Goal: Task Accomplishment & Management: Complete application form

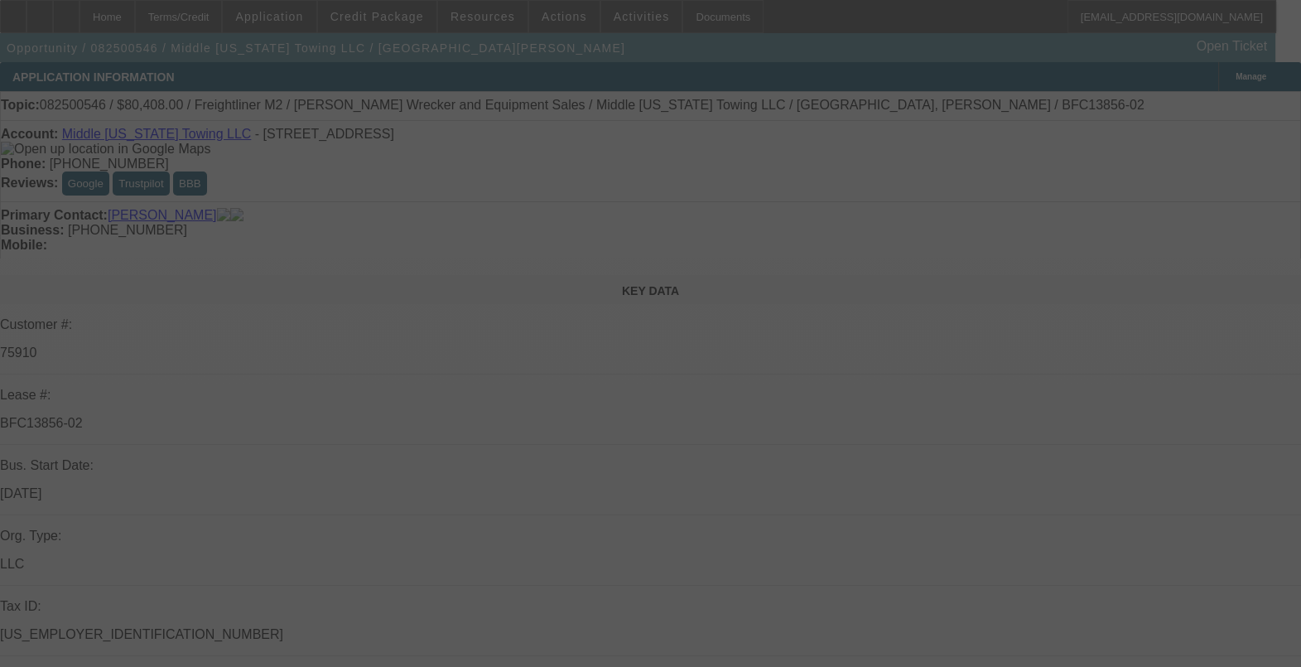
scroll to position [103, 0]
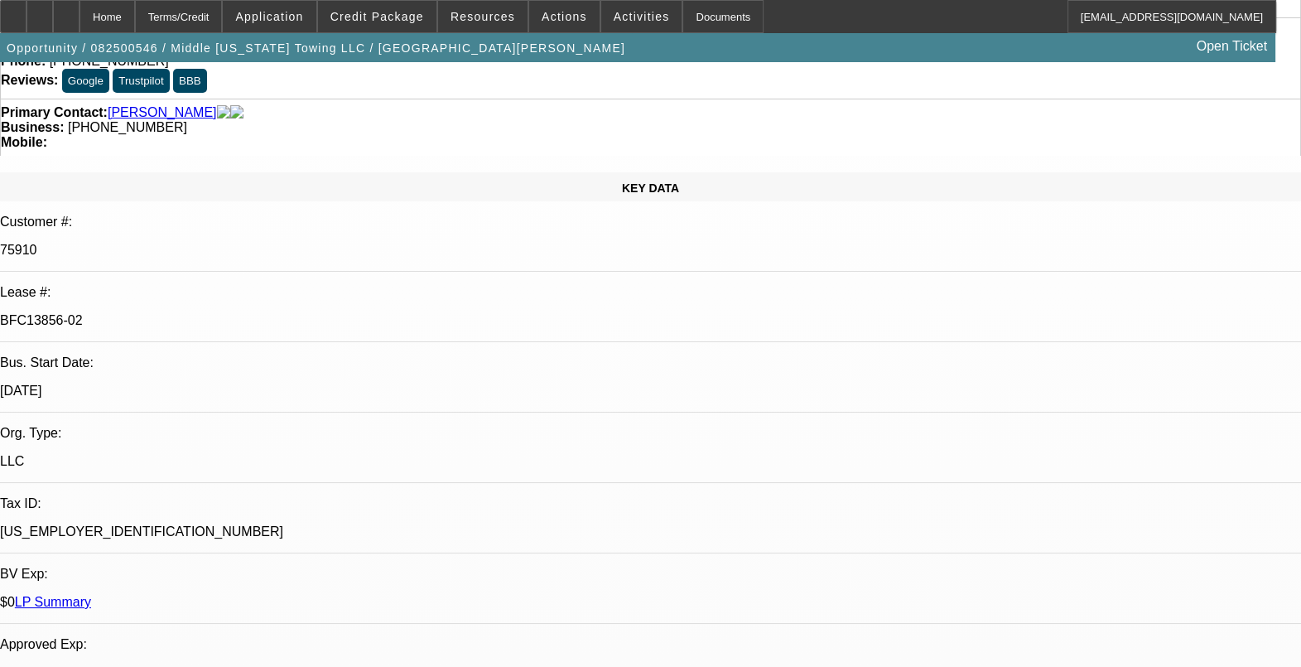
select select "0"
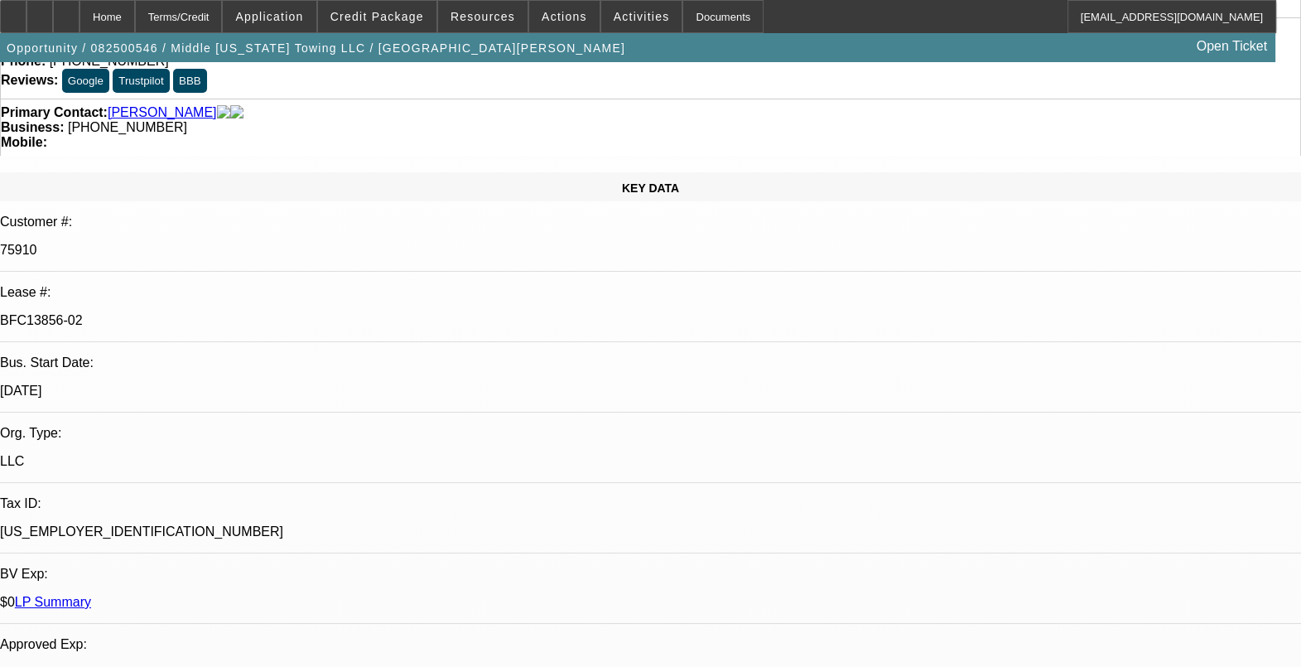
select select "0"
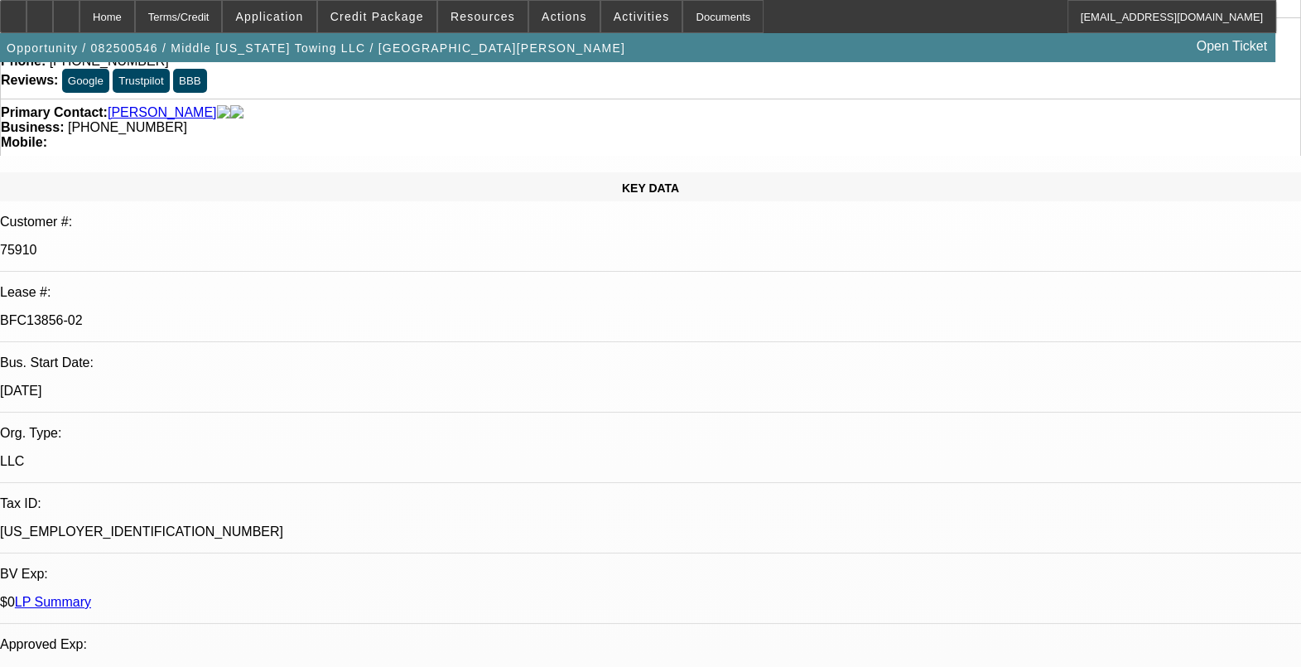
select select "0"
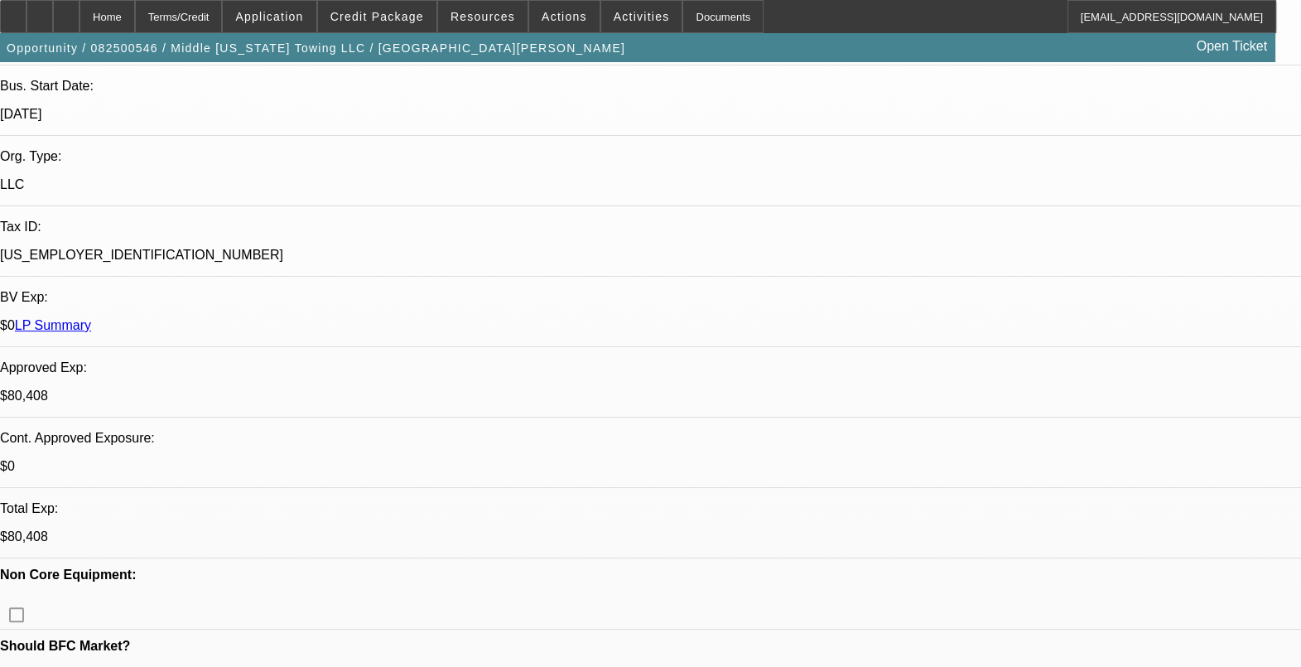
select select "1"
select select "2"
select select "6"
select select "1"
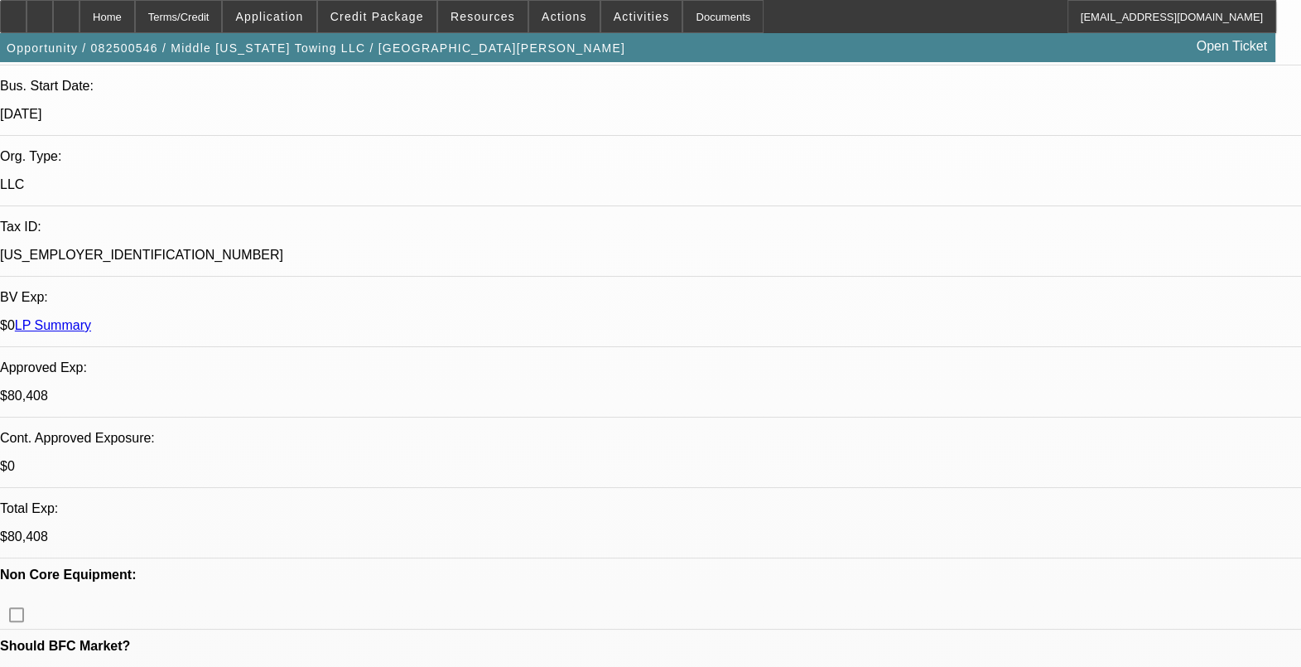
select select "6"
select select "1"
select select "2"
select select "6"
select select "1"
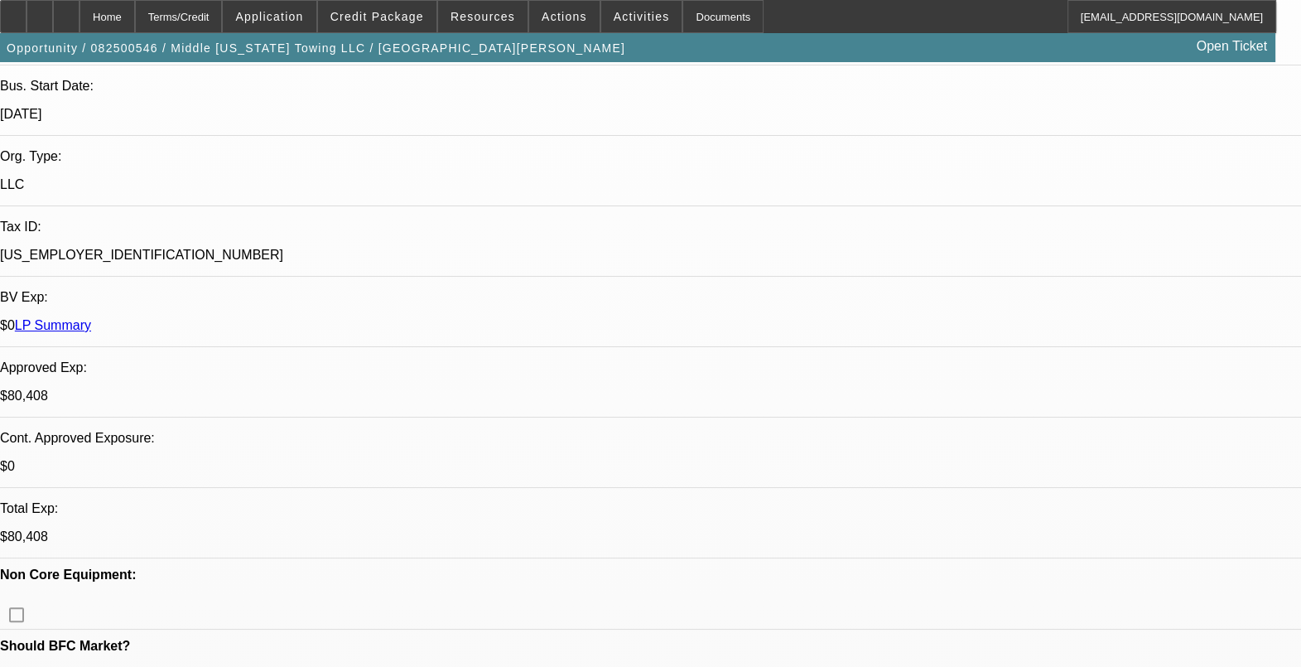
select select "2"
select select "6"
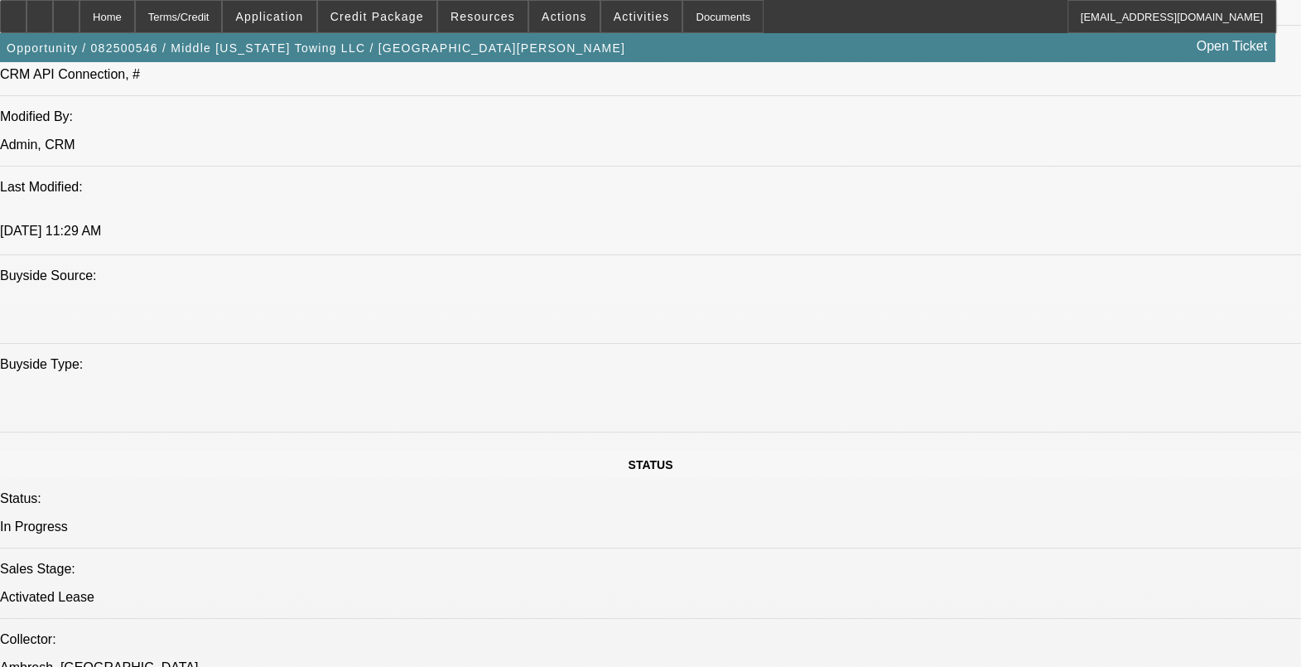
scroll to position [1448, 0]
